Goal: Complete application form

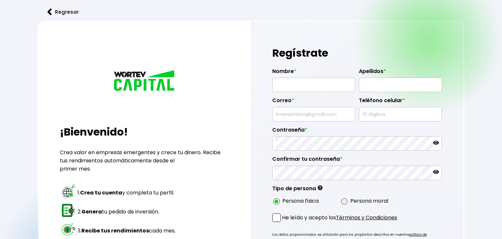
radio input "true"
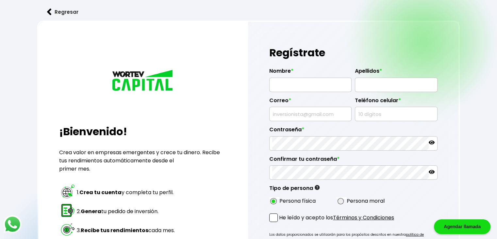
click at [320, 84] on input "text" at bounding box center [310, 85] width 76 height 14
type input "[PERSON_NAME]"
type input "7772568487"
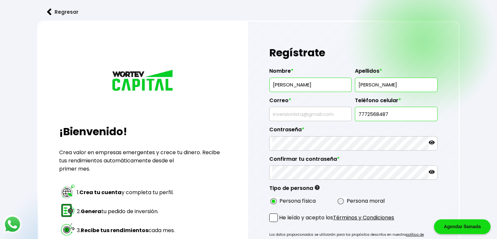
click at [304, 116] on input "text" at bounding box center [310, 114] width 76 height 14
type input "[EMAIL_ADDRESS][DOMAIN_NAME]"
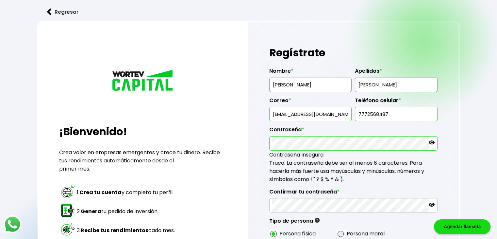
click at [431, 141] on icon at bounding box center [432, 142] width 6 height 4
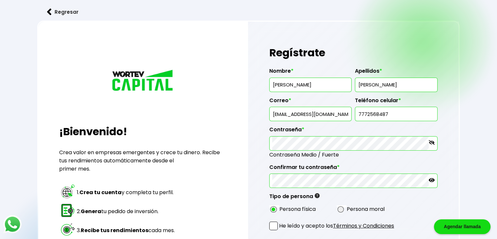
click at [434, 179] on icon at bounding box center [432, 180] width 6 height 6
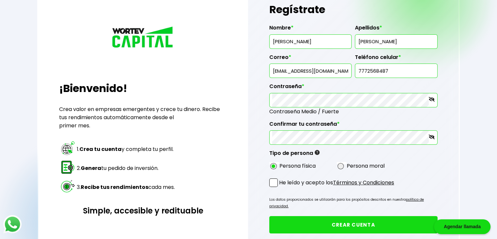
scroll to position [44, 0]
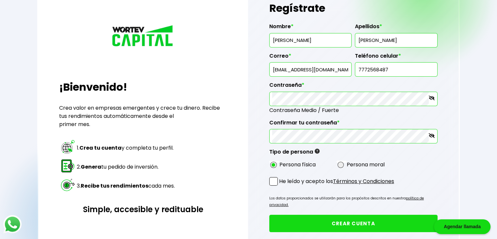
click at [327, 178] on p "He leído y acepto los Términos y Condiciones" at bounding box center [336, 181] width 115 height 8
click at [280, 186] on input "He leído y acepto los Términos y Condiciones" at bounding box center [280, 186] width 0 height 0
click at [327, 178] on p "He leído y acepto los Términos y Condiciones" at bounding box center [336, 181] width 115 height 8
click at [280, 186] on input "He leído y acepto los Términos y Condiciones" at bounding box center [280, 186] width 0 height 0
click at [350, 180] on link "Términos y Condiciones" at bounding box center [363, 181] width 61 height 8
